Goal: Find specific page/section: Find specific page/section

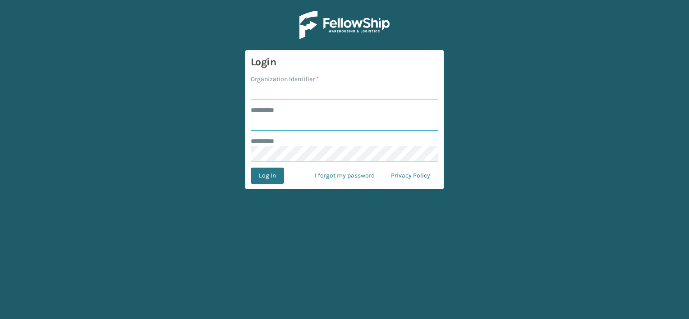
type input "***"
click at [271, 90] on input "Organization Identifier *" at bounding box center [345, 92] width 188 height 16
drag, startPoint x: 284, startPoint y: 92, endPoint x: 362, endPoint y: 96, distance: 78.1
click at [362, 96] on input "LIFESTYLE SOLUTIONS" at bounding box center [345, 92] width 188 height 16
type input "LIFESTYLE"
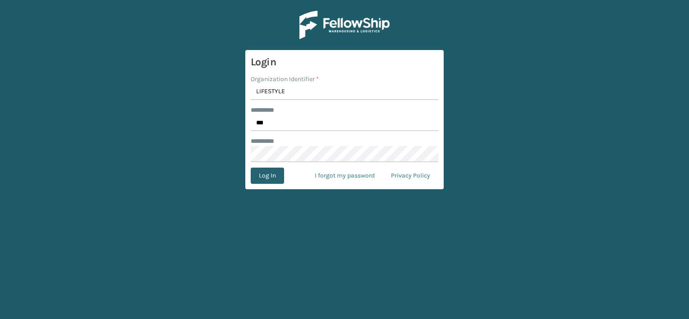
click at [276, 175] on button "Log In" at bounding box center [267, 176] width 33 height 16
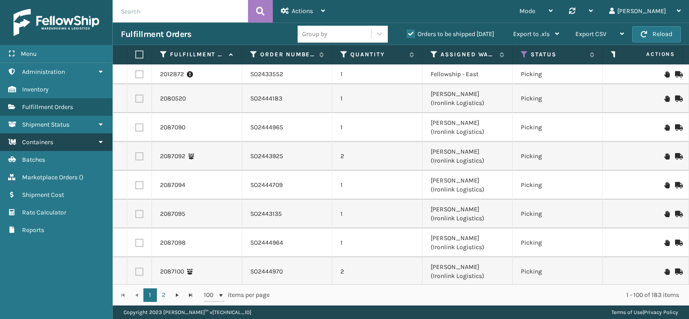
click at [42, 142] on span "Containers" at bounding box center [37, 142] width 31 height 8
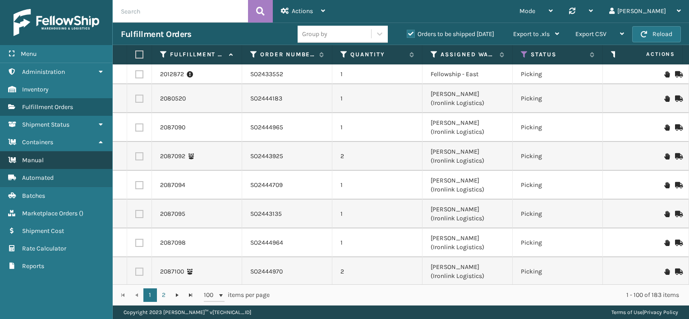
click at [46, 156] on link "Manual" at bounding box center [56, 160] width 112 height 18
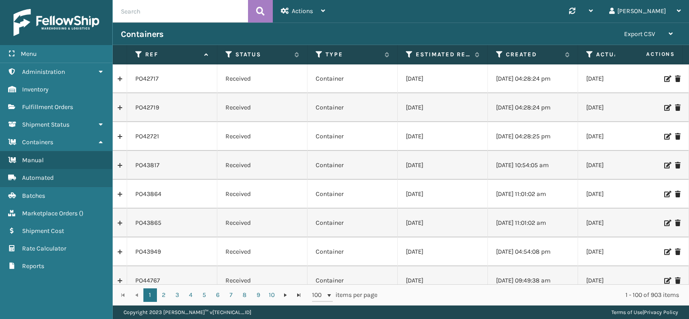
paste input "PO50126"
type input "PO50126"
click at [262, 12] on icon at bounding box center [260, 12] width 9 height 14
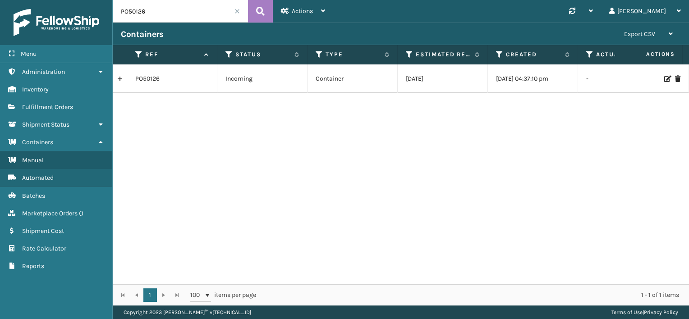
click at [120, 78] on link at bounding box center [120, 79] width 14 height 14
